Goal: Information Seeking & Learning: Check status

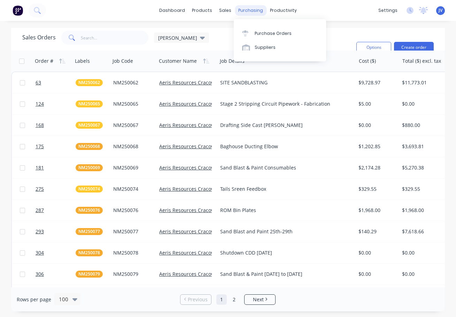
drag, startPoint x: 248, startPoint y: 10, endPoint x: 252, endPoint y: 9, distance: 3.8
click at [248, 10] on div "purchasing" at bounding box center [251, 10] width 32 height 10
click at [263, 34] on div "Purchase Orders" at bounding box center [273, 33] width 37 height 6
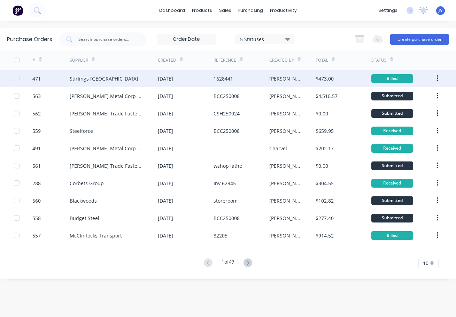
click at [35, 76] on div "471" at bounding box center [36, 78] width 8 height 7
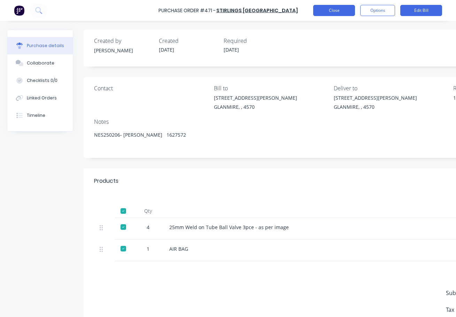
click at [339, 12] on button "Close" at bounding box center [334, 10] width 42 height 11
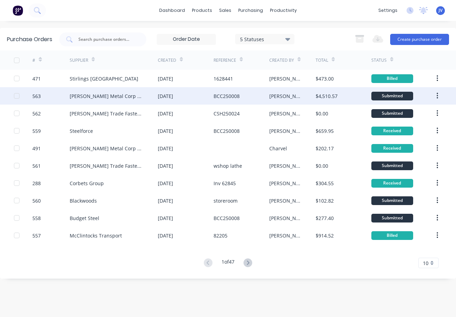
click at [35, 97] on div "563" at bounding box center [36, 95] width 8 height 7
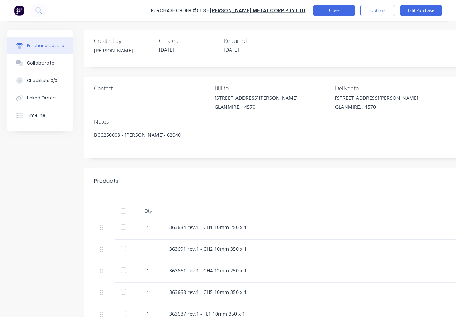
click at [331, 9] on button "Close" at bounding box center [334, 10] width 42 height 11
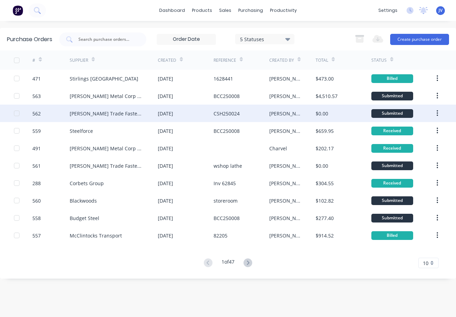
click at [36, 117] on div "562" at bounding box center [36, 113] width 8 height 7
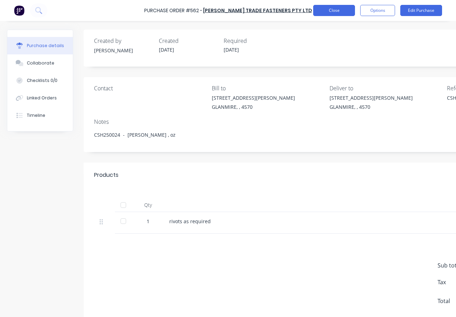
click at [328, 10] on button "Close" at bounding box center [334, 10] width 42 height 11
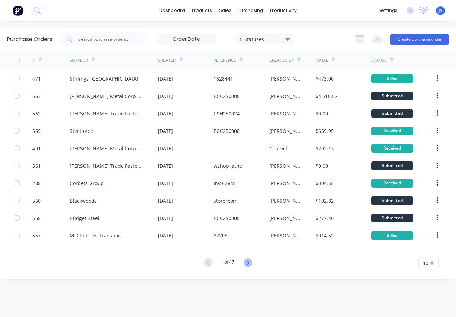
click at [250, 264] on icon at bounding box center [248, 262] width 9 height 9
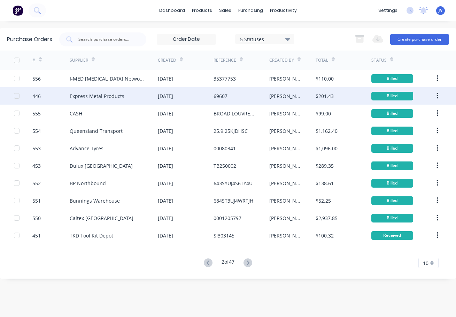
click at [37, 97] on div "446" at bounding box center [36, 95] width 8 height 7
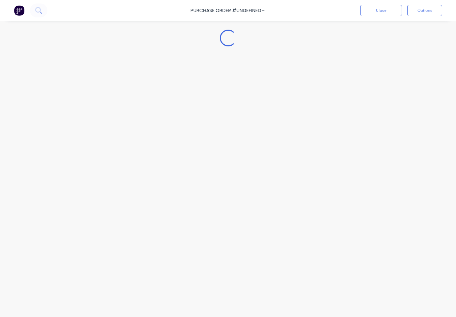
type textarea "x"
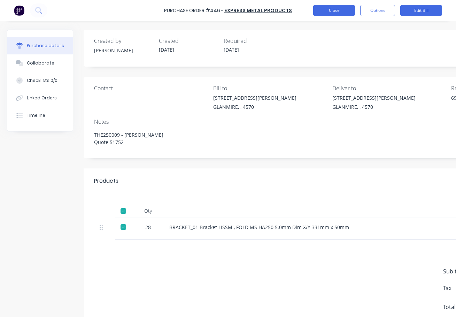
click at [326, 10] on button "Close" at bounding box center [334, 10] width 42 height 11
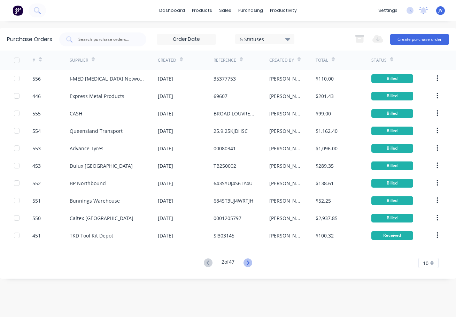
click at [249, 262] on icon at bounding box center [248, 262] width 2 height 4
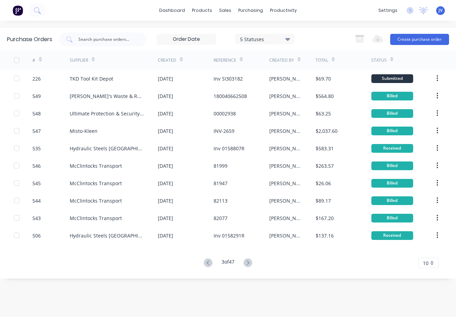
click at [208, 262] on icon at bounding box center [208, 262] width 9 height 9
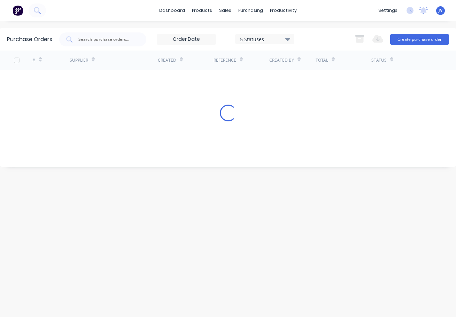
click at [208, 262] on div "Purchase Orders 5 Statuses 5 Statuses Export to Excel (XLSX) Create purchase or…" at bounding box center [228, 169] width 456 height 282
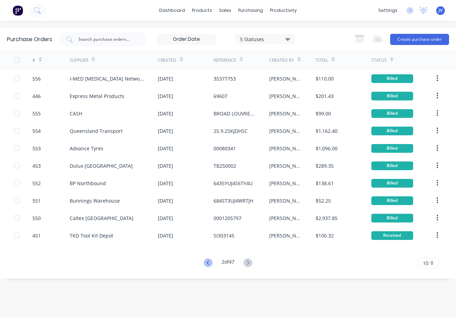
click at [208, 262] on icon at bounding box center [208, 262] width 9 height 9
